Goal: Check status: Check status

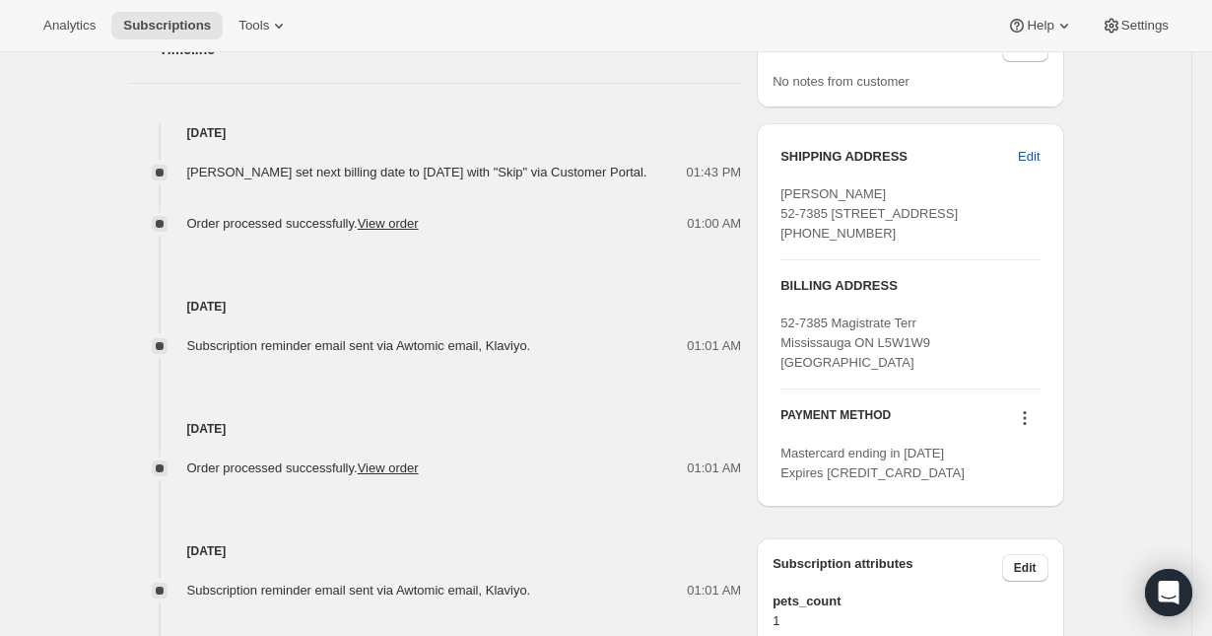
scroll to position [835, 0]
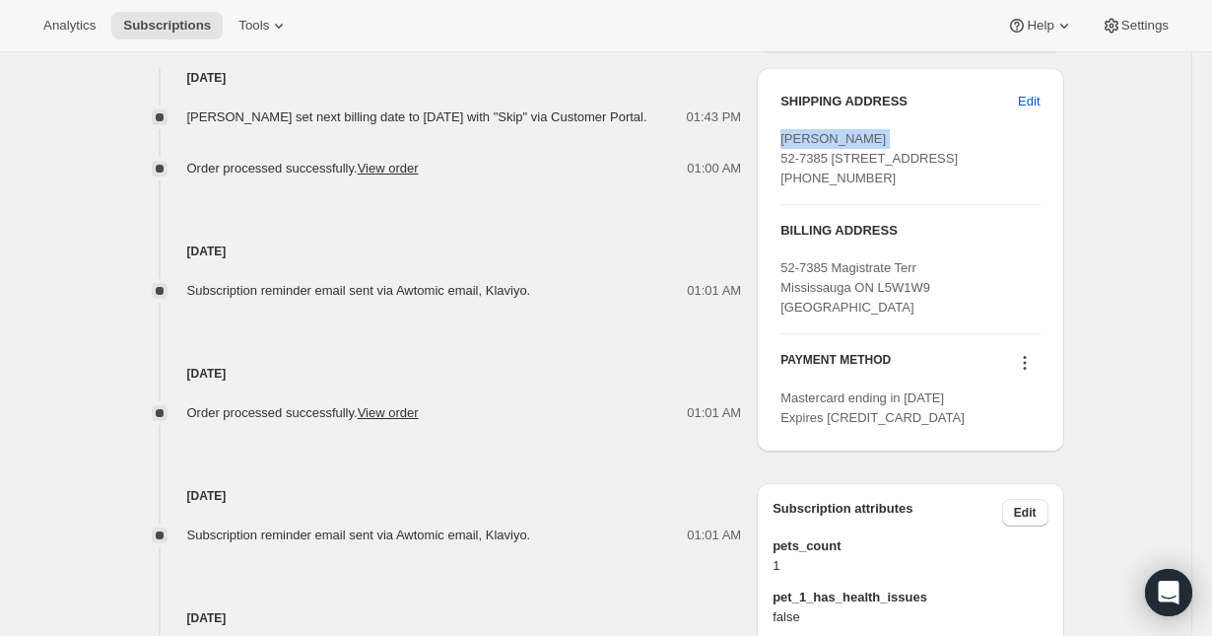
drag, startPoint x: 869, startPoint y: 133, endPoint x: 783, endPoint y: 139, distance: 85.9
click at [783, 139] on div "[PERSON_NAME] 52-7385 [STREET_ADDRESS] [PHONE_NUMBER]" at bounding box center [909, 158] width 259 height 59
copy span "Hinal Panchal"
